Goal: Task Accomplishment & Management: Manage account settings

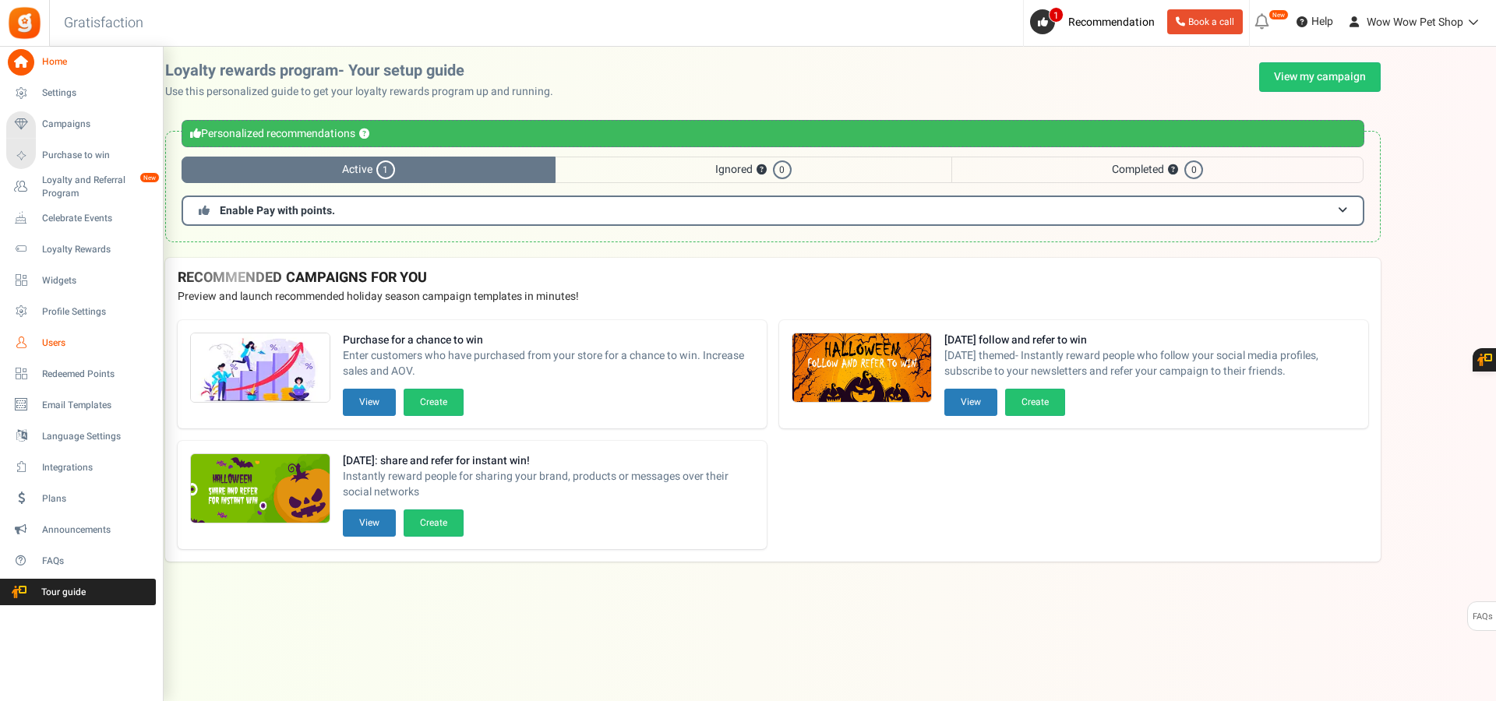
click at [21, 341] on icon at bounding box center [21, 343] width 26 height 26
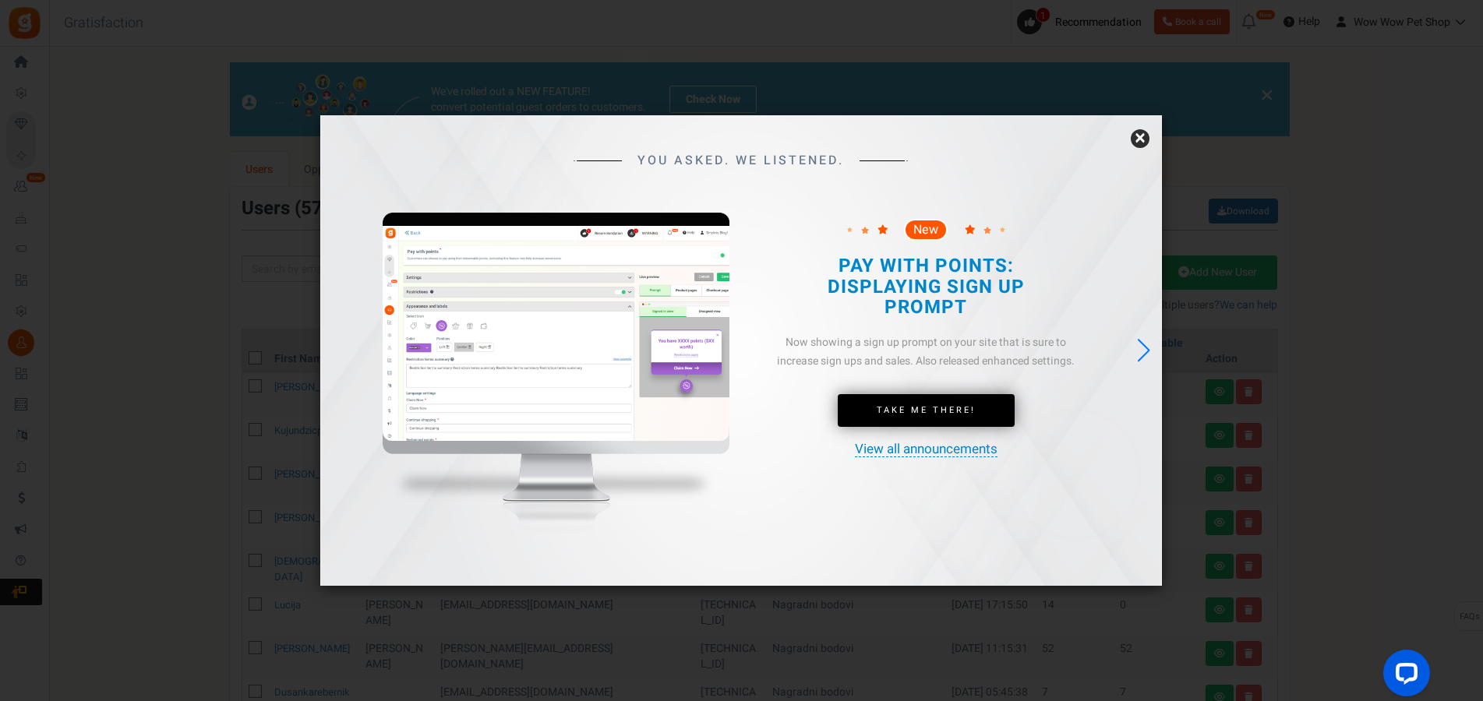
click at [1140, 135] on link "×" at bounding box center [1139, 138] width 19 height 19
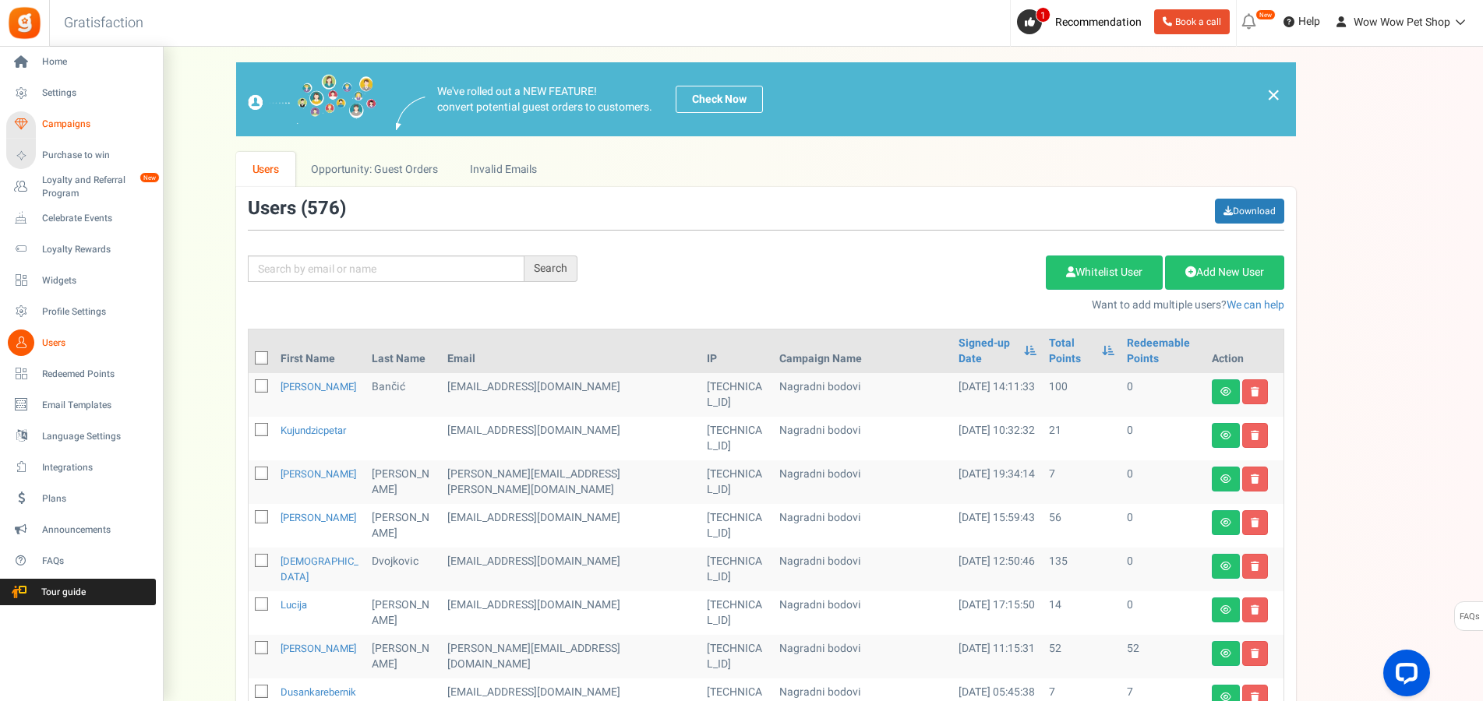
click at [60, 122] on span "Campaigns" at bounding box center [96, 124] width 109 height 13
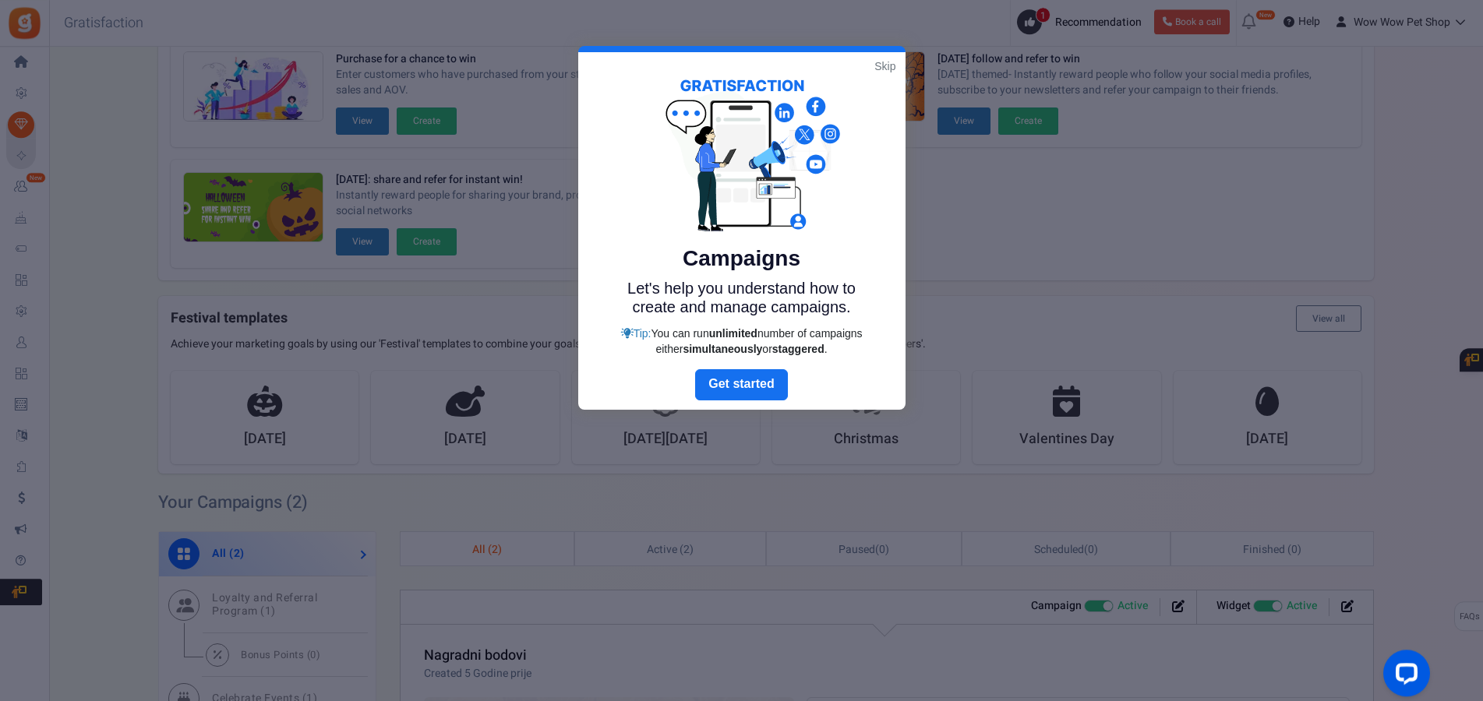
scroll to position [160, 0]
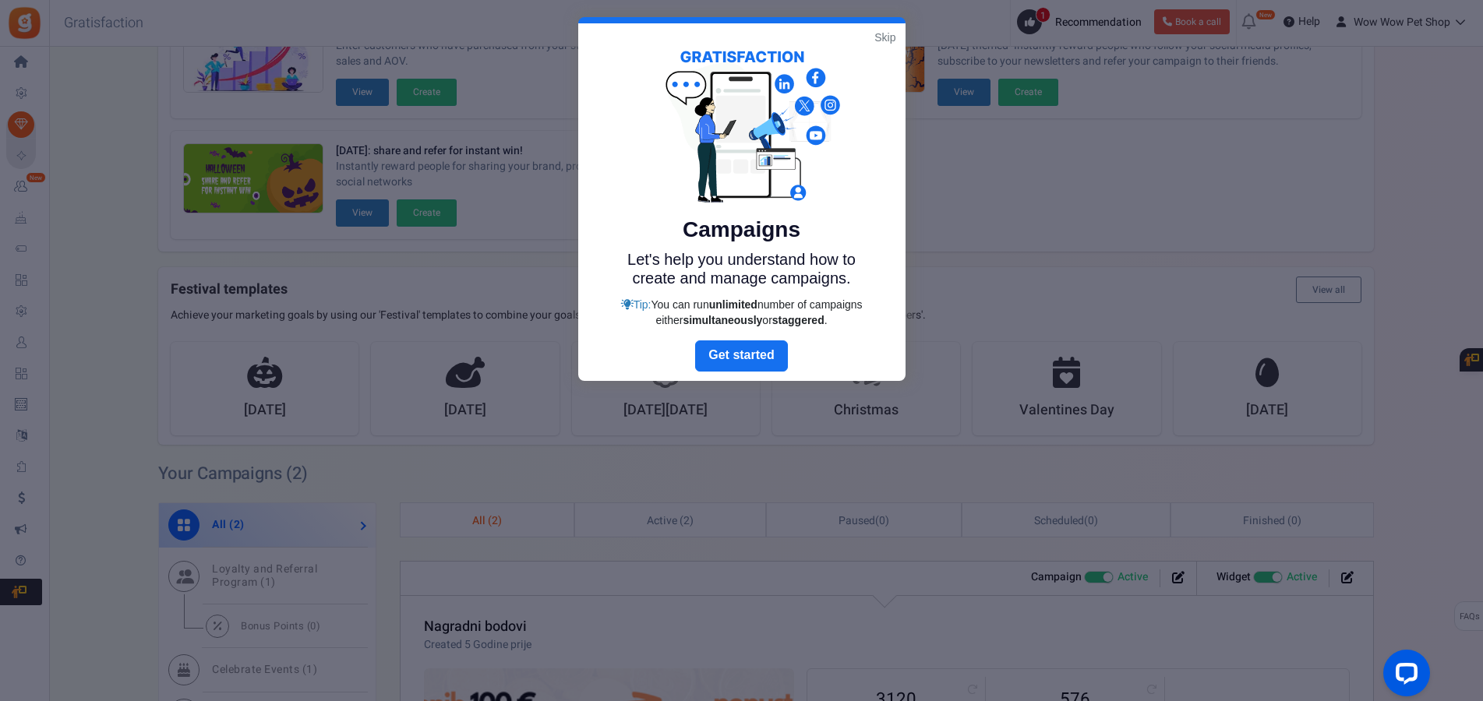
click at [884, 31] on link "Skip" at bounding box center [884, 38] width 21 height 16
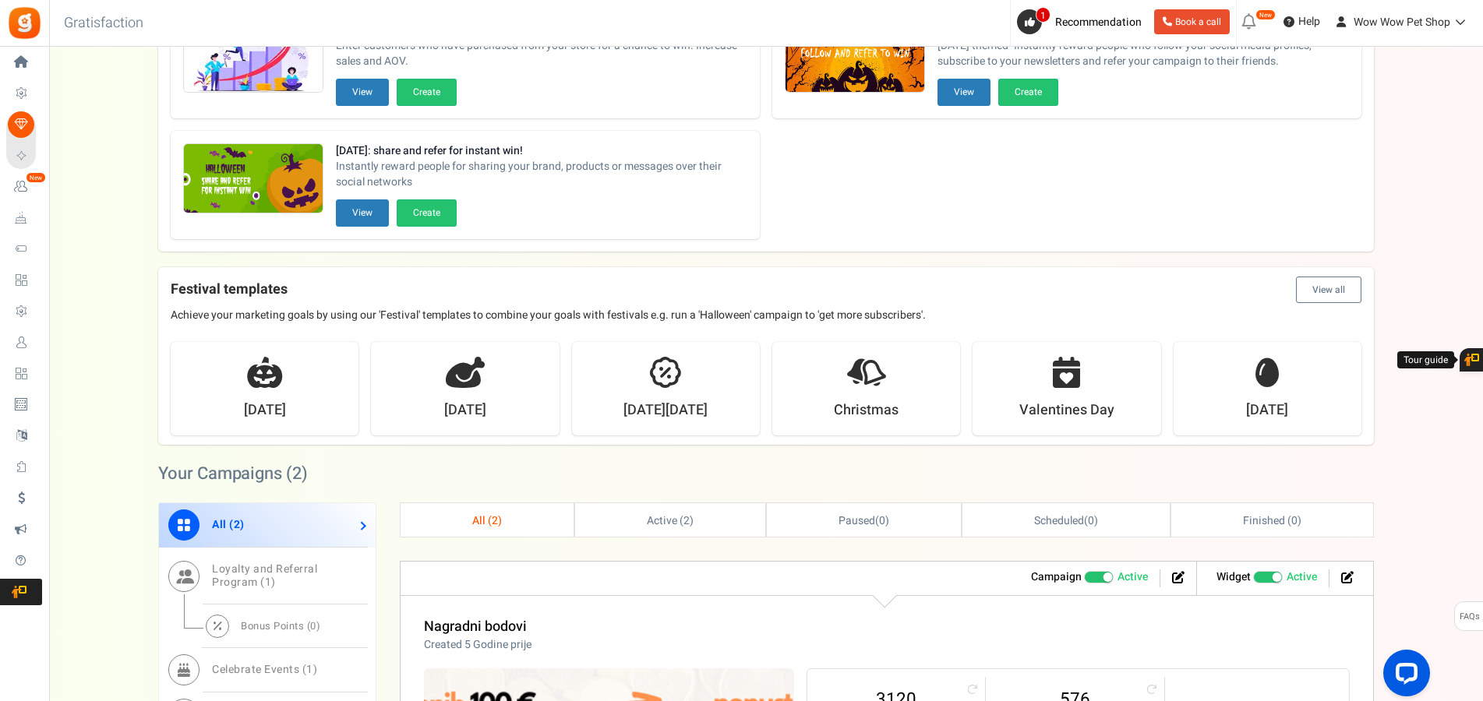
scroll to position [478, 0]
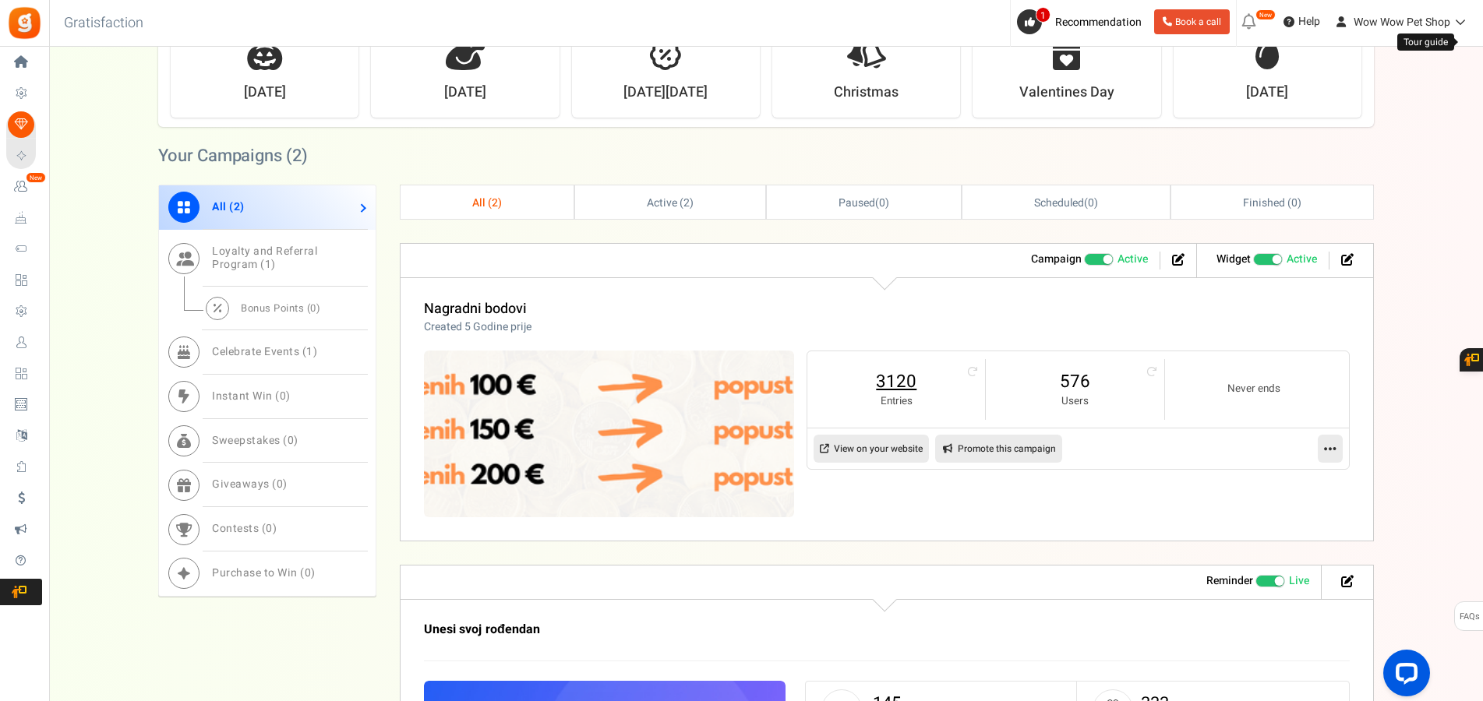
click at [892, 376] on link "3120" at bounding box center [896, 381] width 146 height 25
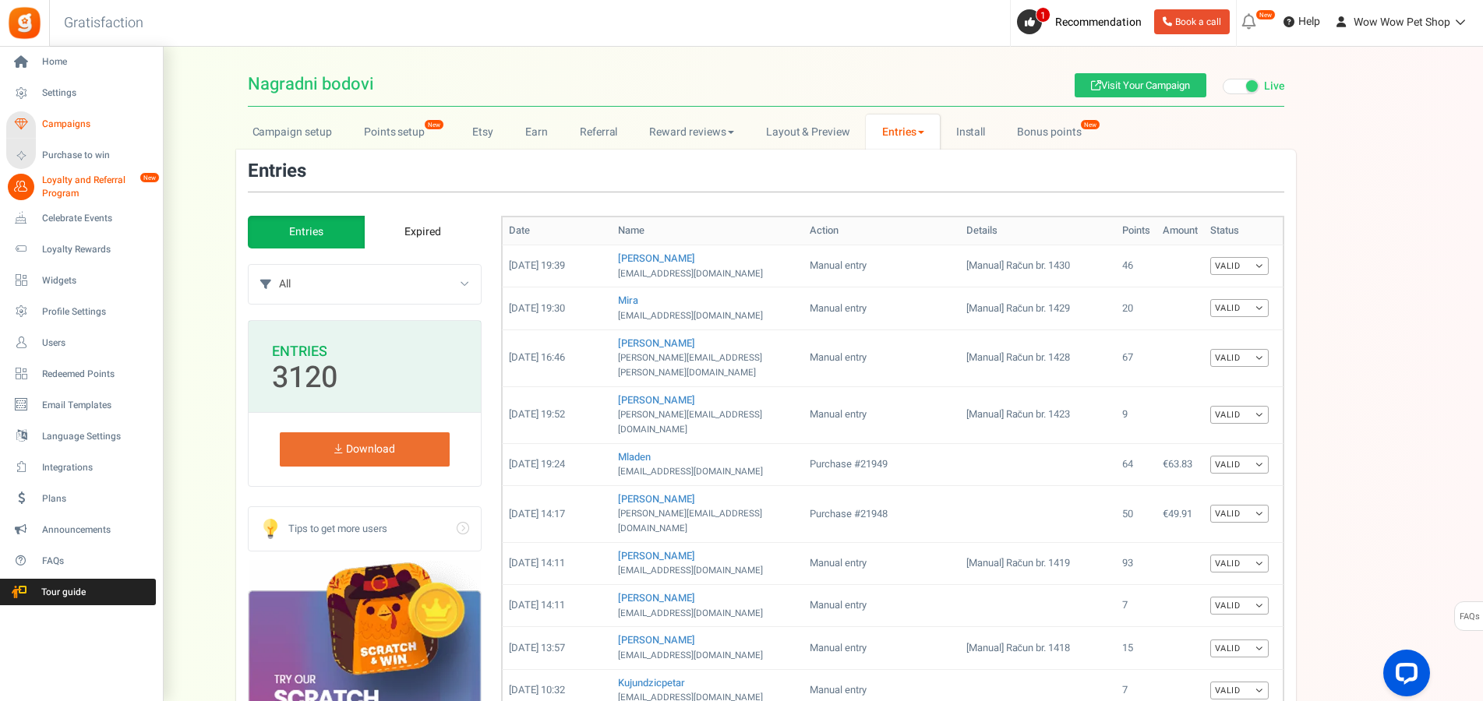
click at [63, 122] on span "Campaigns" at bounding box center [96, 124] width 109 height 13
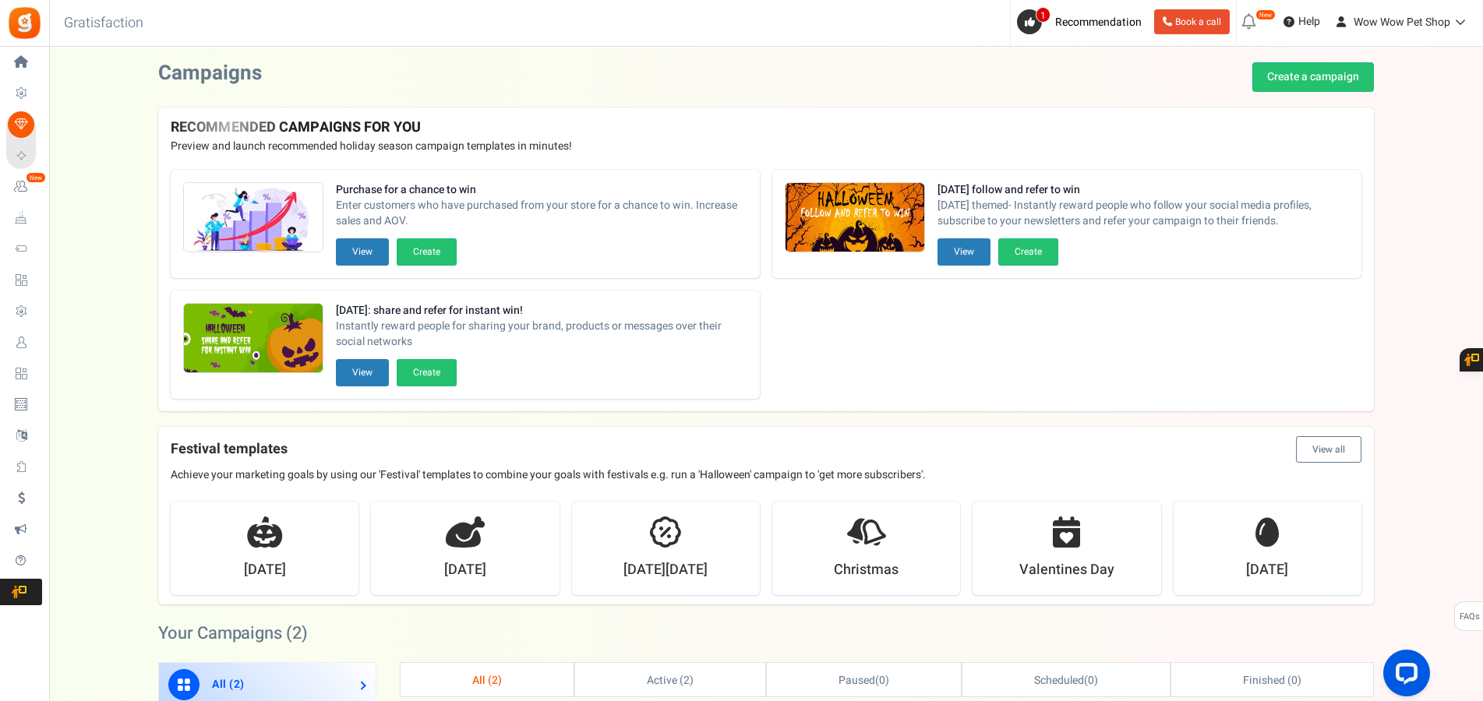
scroll to position [318, 0]
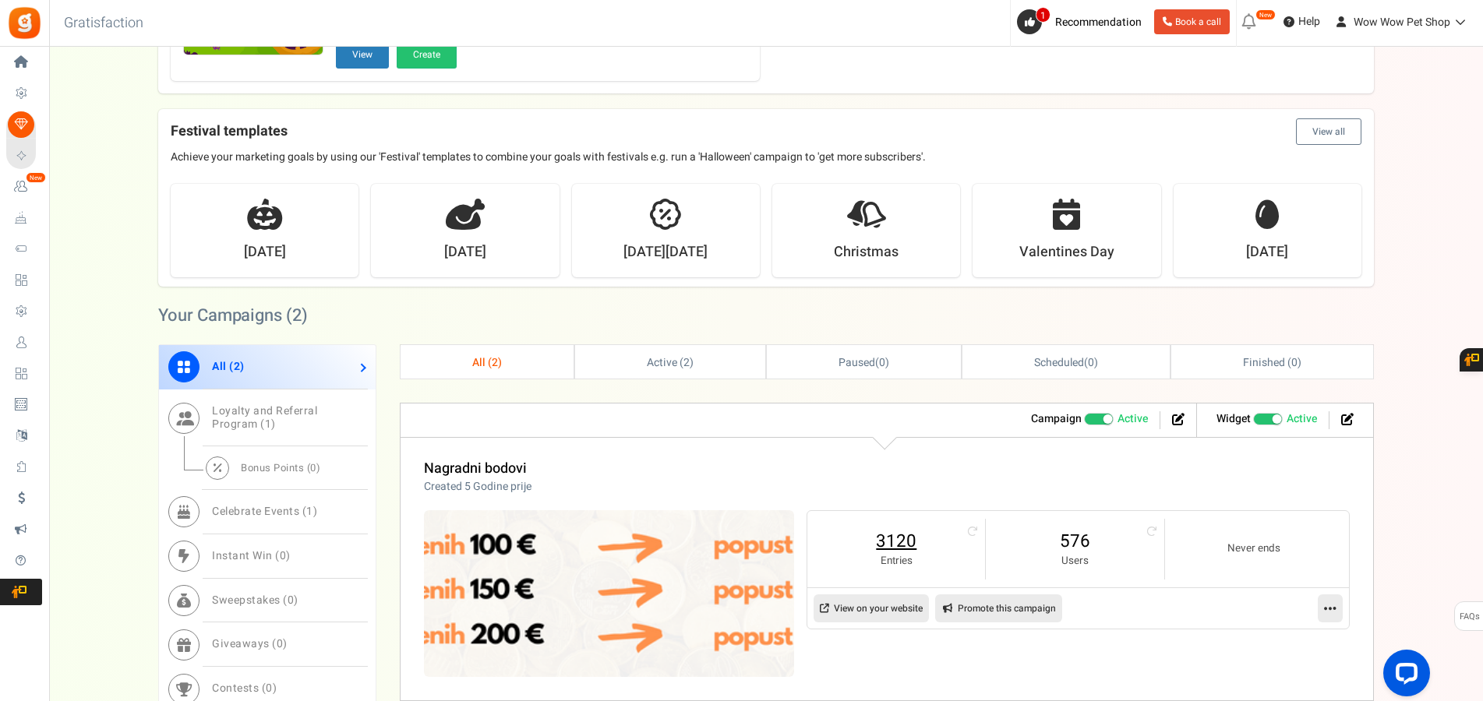
click at [906, 548] on link "3120" at bounding box center [896, 541] width 146 height 25
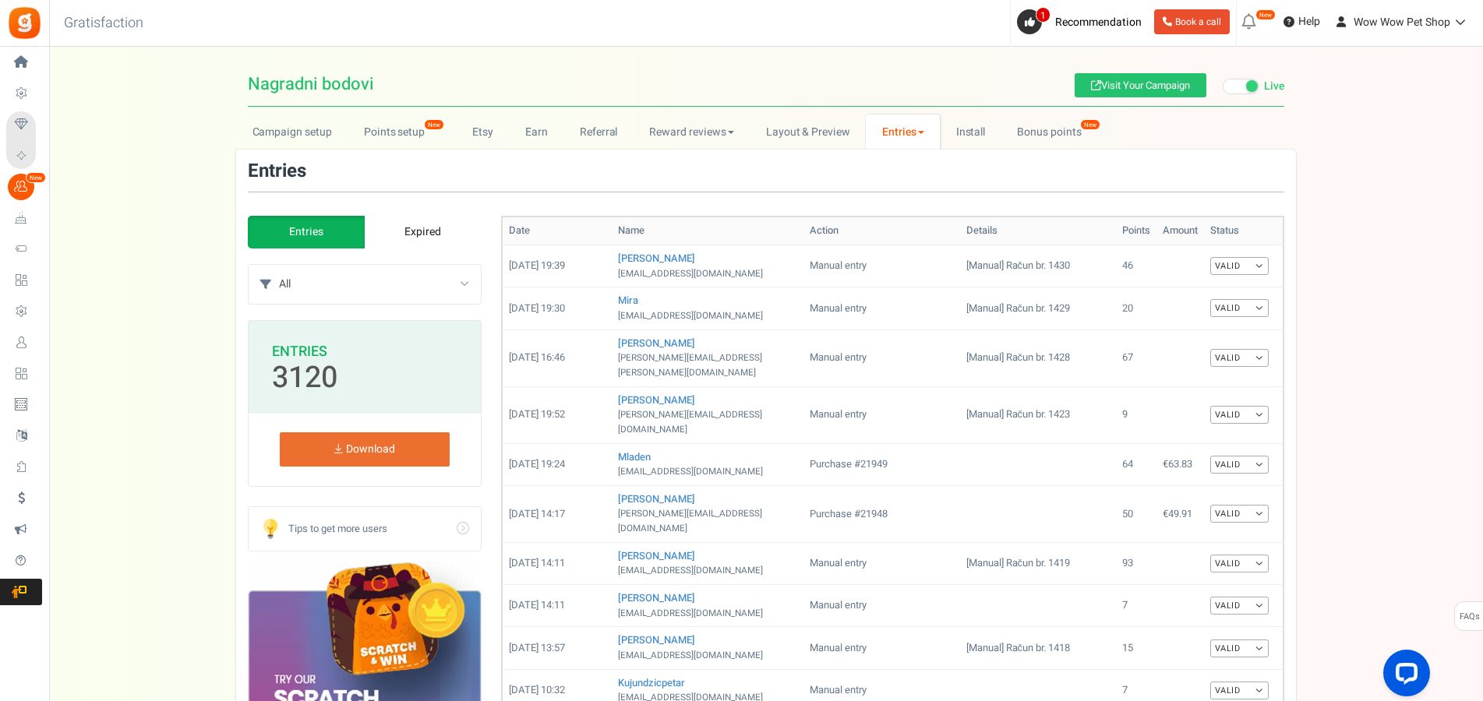
click at [294, 226] on link "Entries" at bounding box center [306, 232] width 117 height 33
click at [304, 240] on link "Entries" at bounding box center [306, 232] width 117 height 33
click at [311, 230] on link "Entries" at bounding box center [306, 232] width 117 height 33
click at [279, 265] on select "All Manual entry Subscribe to our mailing list Pretplati se na našu listu promo…" at bounding box center [380, 284] width 202 height 39
click at [194, 373] on div "Campaign setup Points setup New Etsy Earn Referral Reward reviews WOO LOOX [DOM…" at bounding box center [766, 685] width 1434 height 1141
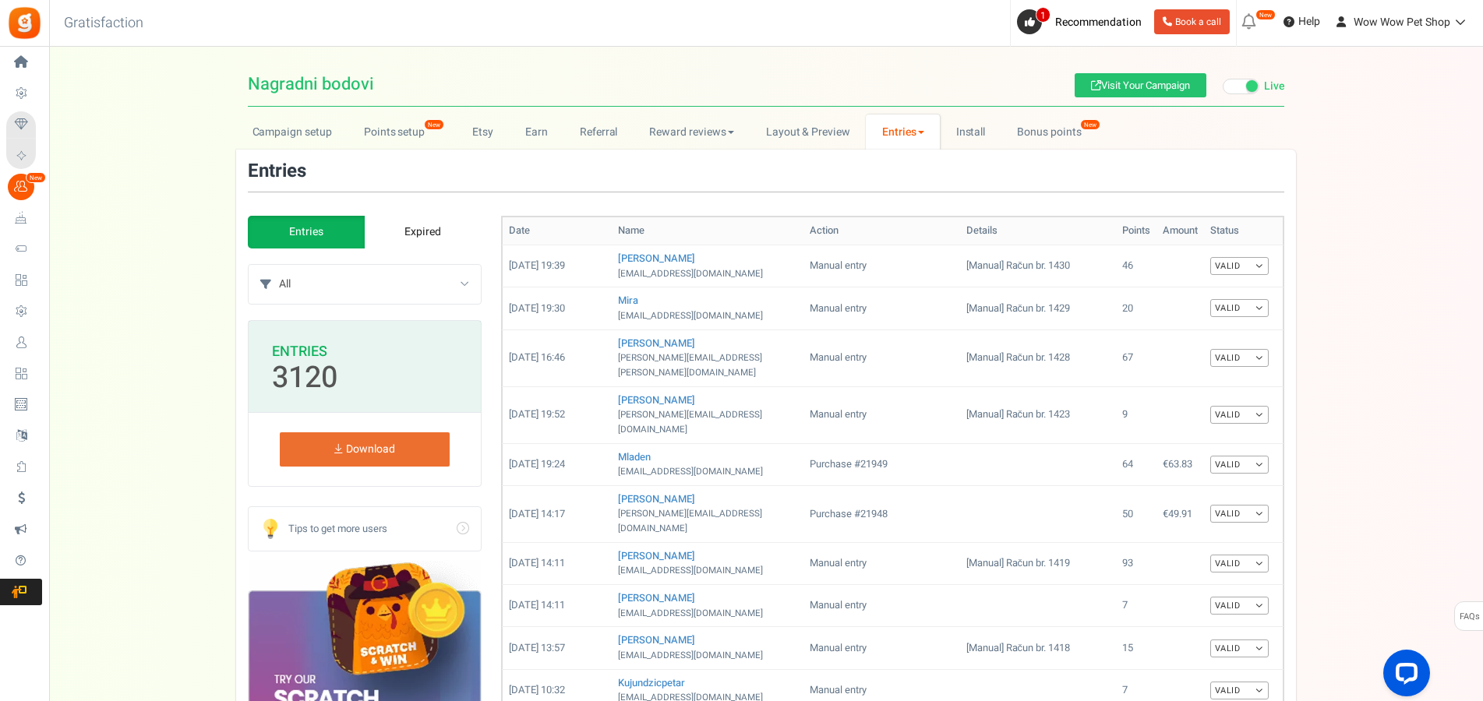
click at [291, 226] on link "Entries" at bounding box center [306, 232] width 117 height 33
click at [279, 265] on select "All Manual entry Subscribe to our mailing list Pretplati se na našu listu promo…" at bounding box center [380, 284] width 202 height 39
select select "239632"
click option "Sudjeluj u našem poboljšanju" at bounding box center [0, 0] width 0 height 0
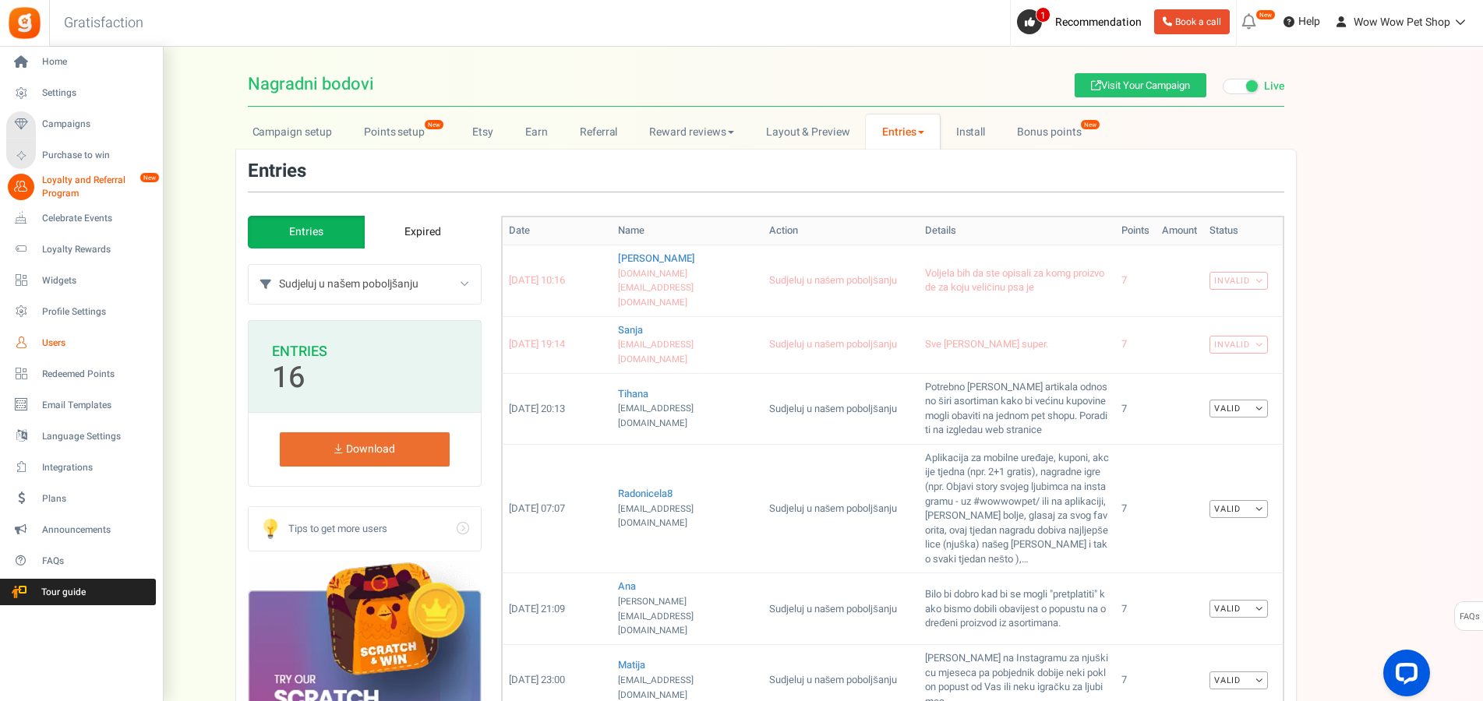
click at [53, 347] on span "Users" at bounding box center [96, 343] width 109 height 13
